Goal: Find specific page/section: Find specific page/section

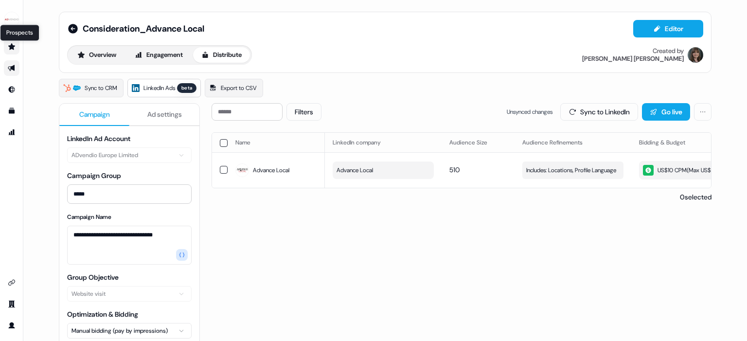
click at [12, 48] on icon "Go to prospects" at bounding box center [11, 46] width 7 height 6
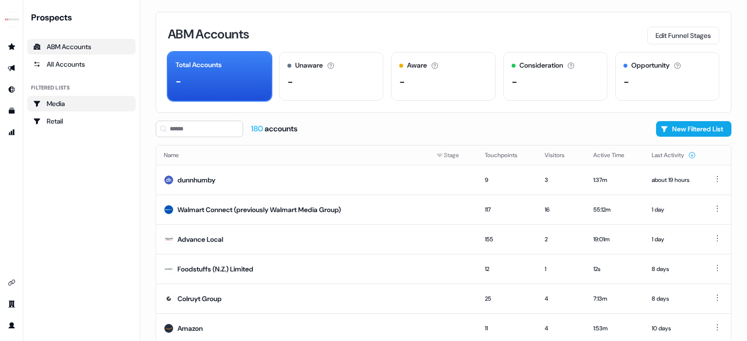
click at [66, 107] on div "Media" at bounding box center [81, 104] width 97 height 10
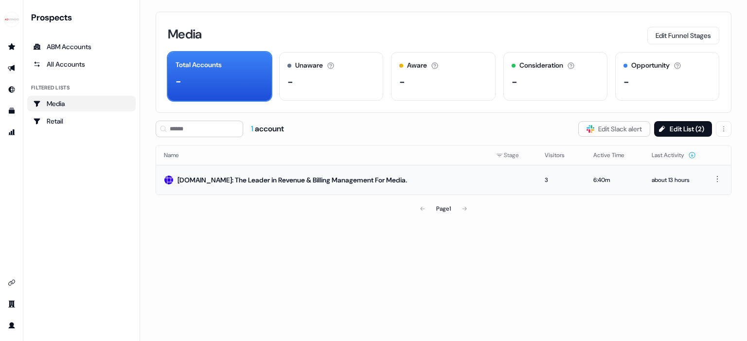
click at [492, 186] on td at bounding box center [512, 180] width 49 height 30
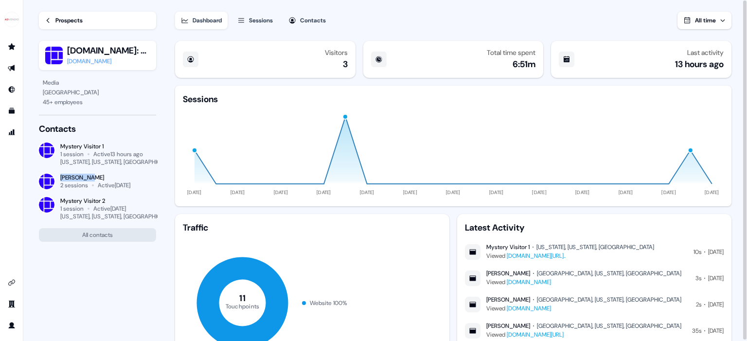
drag, startPoint x: 58, startPoint y: 175, endPoint x: 97, endPoint y: 175, distance: 38.4
click at [97, 175] on div "[PERSON_NAME] 2 sessions Active [DATE]" at bounding box center [97, 182] width 117 height 16
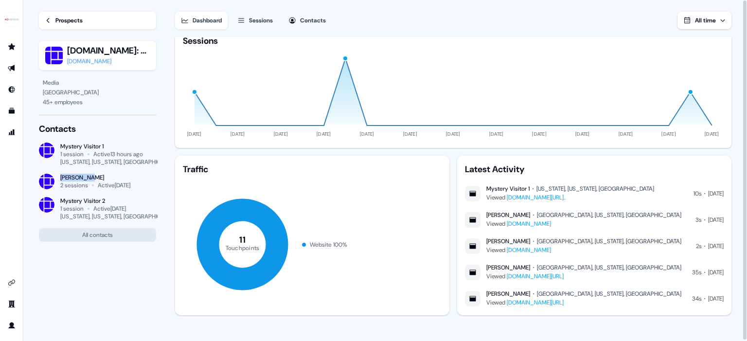
scroll to position [1, 0]
